Goal: Find specific page/section: Find specific page/section

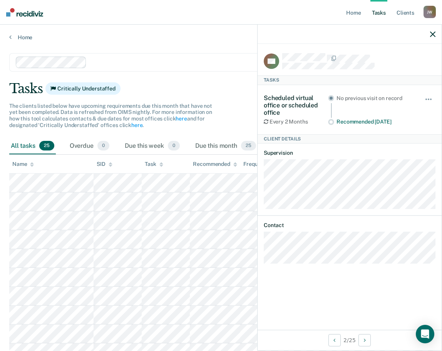
click at [86, 43] on main "Clear officers Tasks Critically Understaffed The clients listed below have upco…" at bounding box center [221, 195] width 442 height 308
click at [103, 27] on div "Home" at bounding box center [221, 33] width 442 height 16
click at [103, 33] on div "Home" at bounding box center [221, 33] width 442 height 16
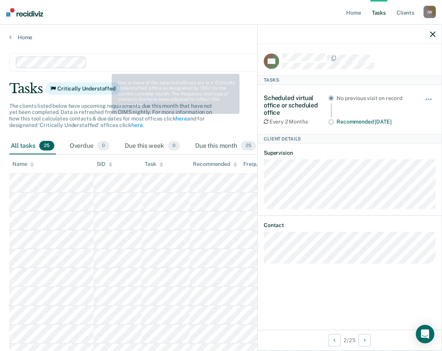
click at [116, 33] on div "Home" at bounding box center [221, 33] width 442 height 16
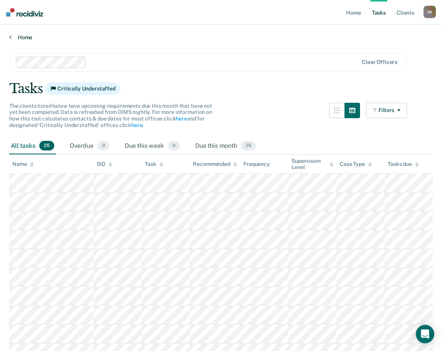
click at [107, 36] on link "Home" at bounding box center [220, 37] width 423 height 7
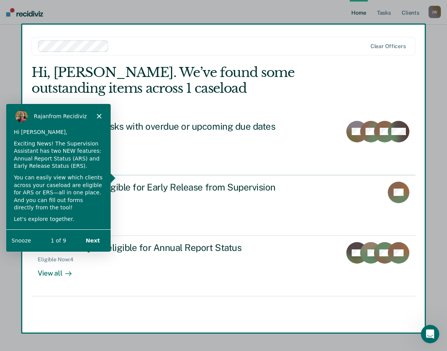
click at [414, 41] on div "Product tour overlay" at bounding box center [223, 175] width 447 height 351
click at [98, 115] on polygon "Close" at bounding box center [99, 115] width 5 height 5
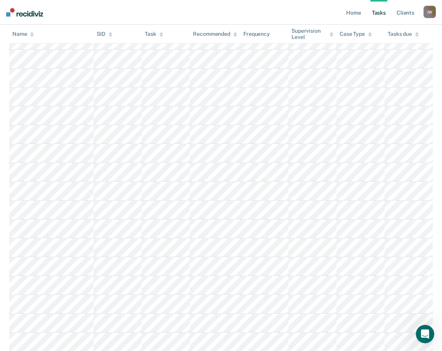
scroll to position [192, 0]
click at [4, 98] on main "Clear officers Tasks Critically Understaffed The clients listed below have upco…" at bounding box center [221, 164] width 442 height 632
click at [0, 167] on main "Clear officers Tasks Critically Understaffed The clients listed below have upco…" at bounding box center [221, 164] width 442 height 632
click at [3, 242] on main "Clear officers Tasks Critically Understaffed The clients listed below have upco…" at bounding box center [221, 164] width 442 height 632
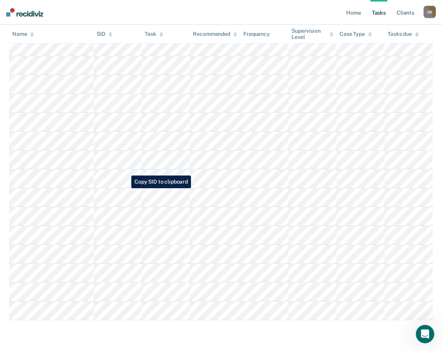
scroll to position [397, 0]
click at [43, 331] on main "Clear officers Tasks Critically Understaffed The clients listed below have upco…" at bounding box center [221, 32] width 442 height 632
click at [78, 337] on main "Clear officers Tasks Critically Understaffed The clients listed below have upco…" at bounding box center [221, 32] width 442 height 632
click at [76, 338] on main "Clear officers Tasks Critically Understaffed The clients listed below have upco…" at bounding box center [221, 32] width 442 height 632
click at [71, 339] on main "Clear officers Tasks Critically Understaffed The clients listed below have upco…" at bounding box center [221, 32] width 442 height 632
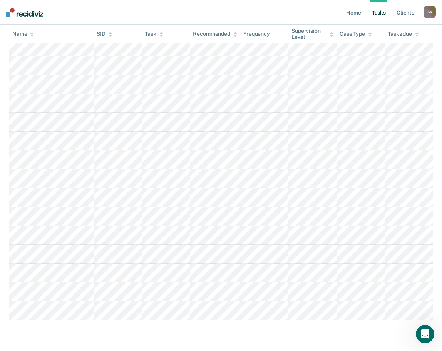
click at [67, 348] on main "Clear officers Tasks Critically Understaffed The clients listed below have upco…" at bounding box center [221, 32] width 442 height 632
click at [101, 331] on main "Clear officers Tasks Critically Understaffed The clients listed below have upco…" at bounding box center [221, 32] width 442 height 632
click at [31, 348] on main "Clear officers Tasks Critically Understaffed The clients listed below have upco…" at bounding box center [221, 32] width 442 height 632
click at [45, 332] on main "Clear officers Tasks Critically Understaffed The clients listed below have upco…" at bounding box center [221, 32] width 442 height 632
click at [70, 338] on main "Clear officers Tasks Critically Understaffed The clients listed below have upco…" at bounding box center [221, 32] width 442 height 632
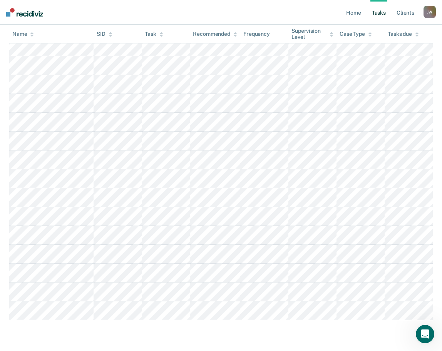
click at [64, 336] on main "Clear officers Tasks Critically Understaffed The clients listed below have upco…" at bounding box center [221, 32] width 442 height 632
click at [58, 332] on main "Clear officers Tasks Critically Understaffed The clients listed below have upco…" at bounding box center [221, 32] width 442 height 632
click at [71, 334] on main "Clear officers Tasks Critically Understaffed The clients listed below have upco…" at bounding box center [221, 32] width 442 height 632
click at [113, 338] on main "Clear officers Tasks Critically Understaffed The clients listed below have upco…" at bounding box center [221, 32] width 442 height 632
click at [64, 335] on main "Clear officers Tasks Critically Understaffed The clients listed below have upco…" at bounding box center [221, 32] width 442 height 632
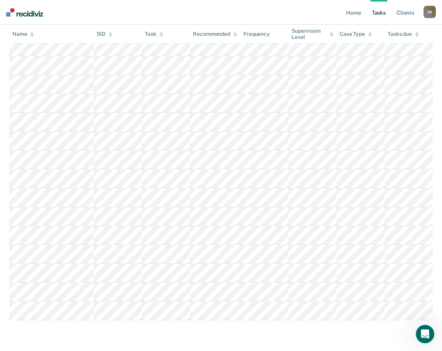
click at [76, 340] on main "Clear officers Tasks Critically Understaffed The clients listed below have upco…" at bounding box center [221, 32] width 442 height 632
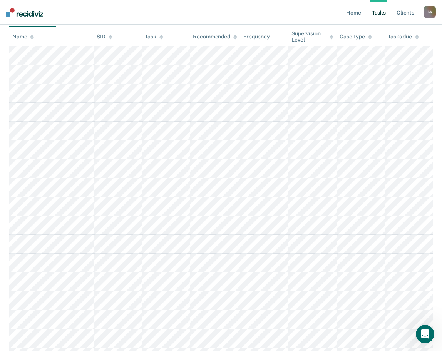
scroll to position [166, 0]
click at [67, 9] on nav "Home Tasks Client s [PERSON_NAME] [PERSON_NAME] Profile How it works Log Out" at bounding box center [221, 12] width 442 height 25
click at [3, 247] on main "Clear officers Tasks Critically Understaffed The clients listed below have upco…" at bounding box center [221, 191] width 442 height 632
click at [87, 17] on nav "Home Tasks Client s [PERSON_NAME] [PERSON_NAME] Profile How it works Log Out" at bounding box center [221, 12] width 442 height 25
